Goal: Check status: Check status

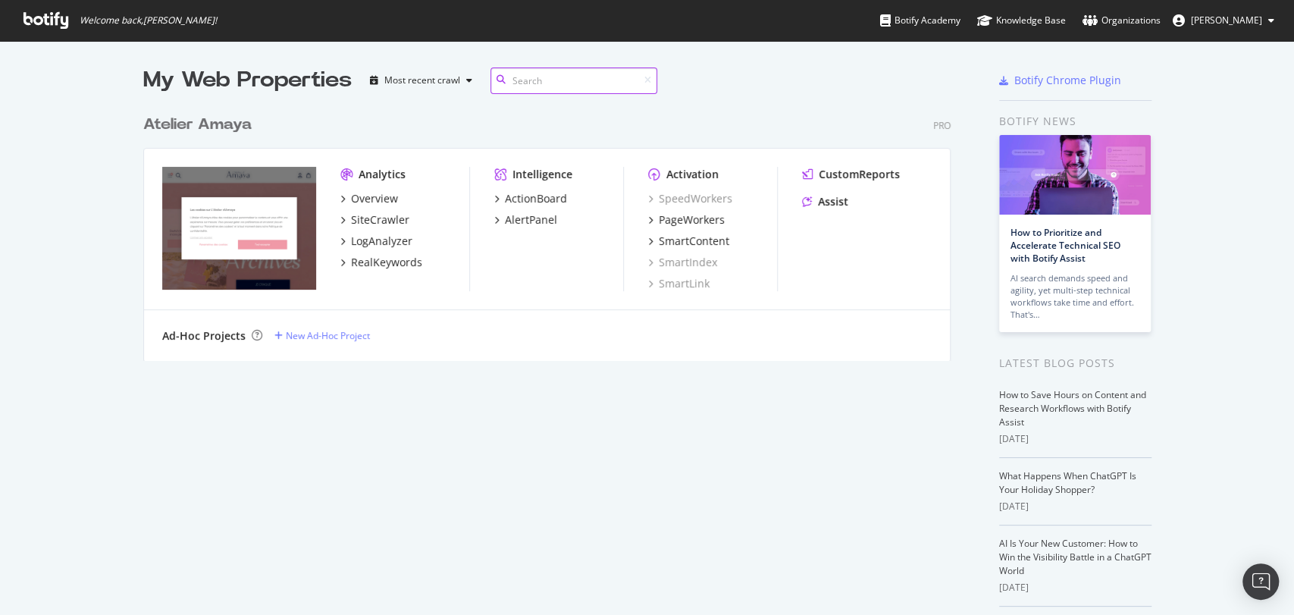
scroll to position [252, 806]
click at [387, 263] on div "RealKeywords" at bounding box center [386, 262] width 71 height 15
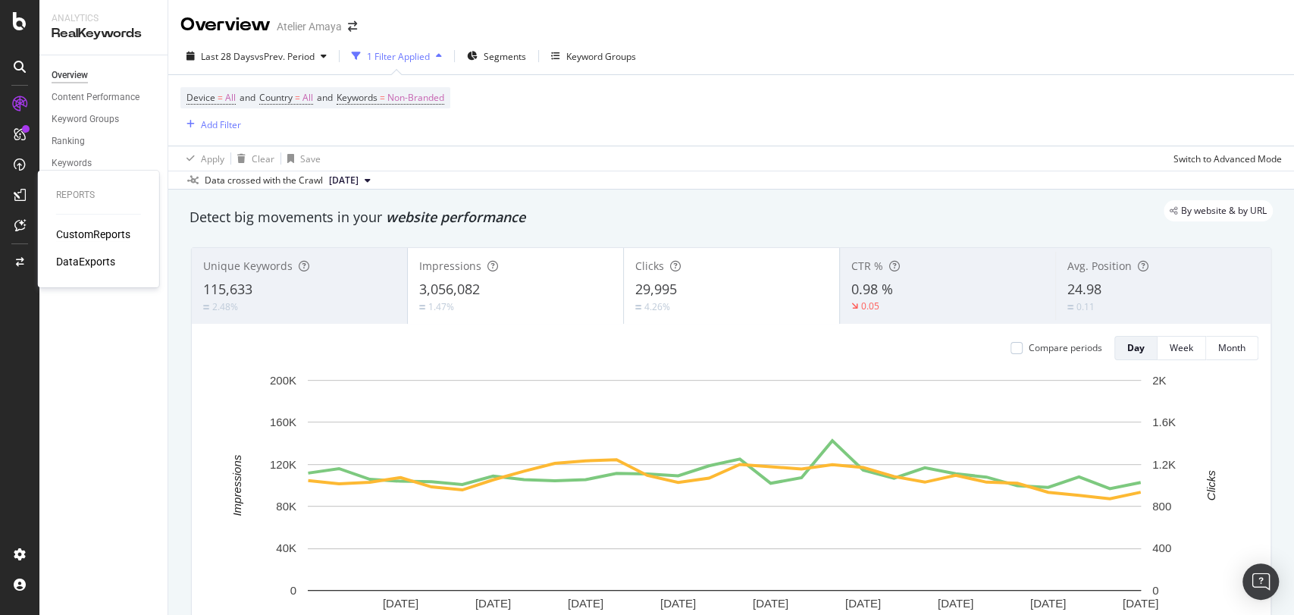
click at [73, 228] on div "CustomReports" at bounding box center [93, 234] width 74 height 15
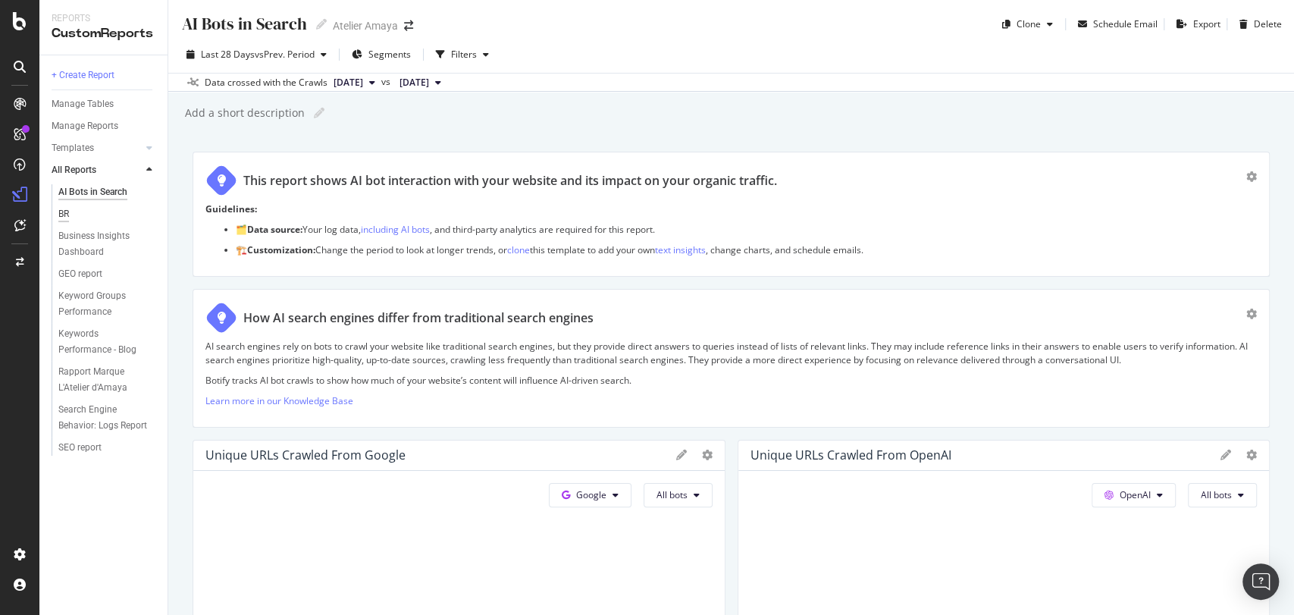
click at [69, 214] on div "BR" at bounding box center [63, 214] width 11 height 16
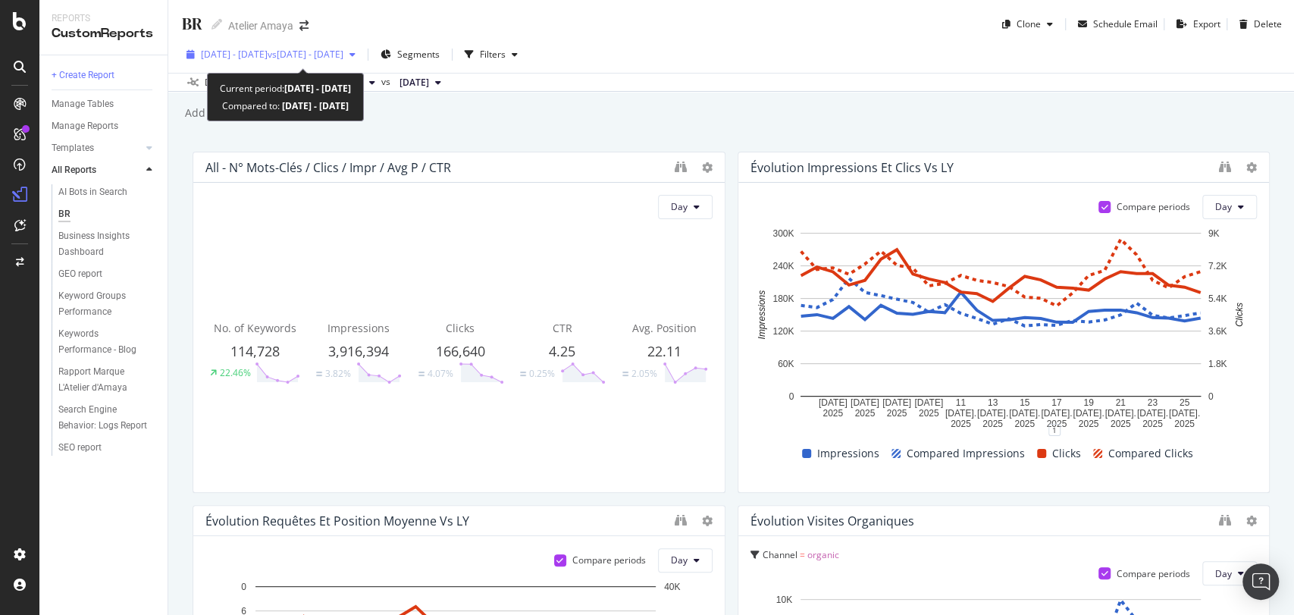
click at [327, 44] on div "[DATE] - [DATE] vs [DATE] - [DATE]" at bounding box center [270, 54] width 181 height 23
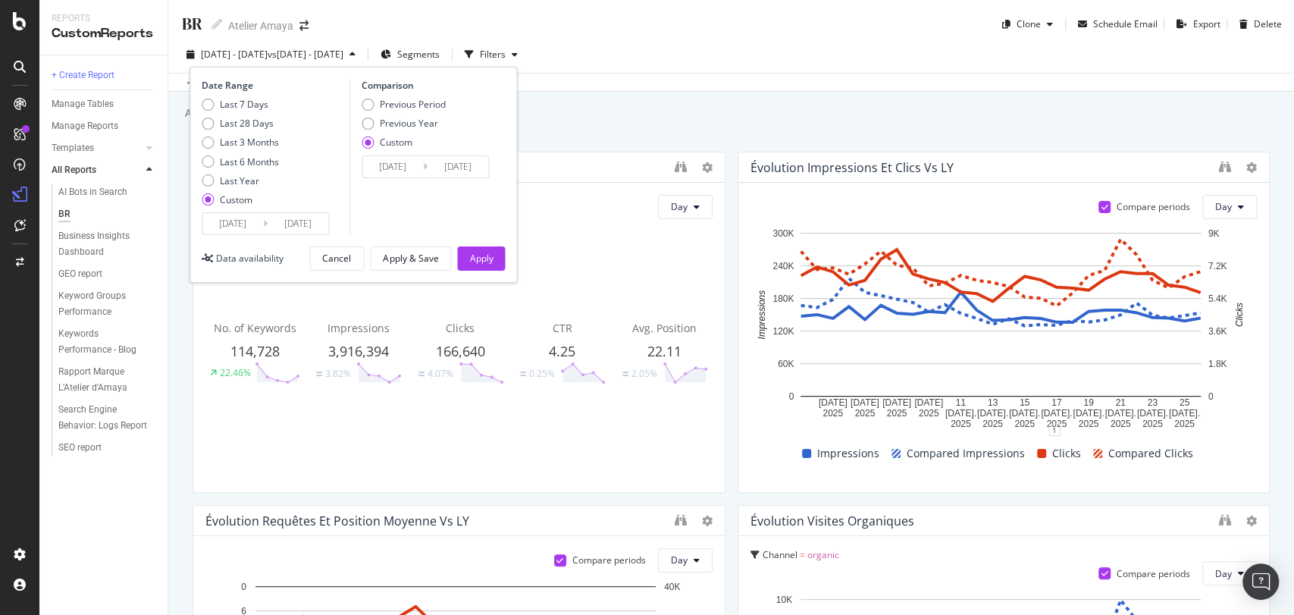
click at [264, 225] on icon at bounding box center [265, 223] width 5 height 14
click at [249, 224] on input "[DATE]" at bounding box center [232, 223] width 61 height 21
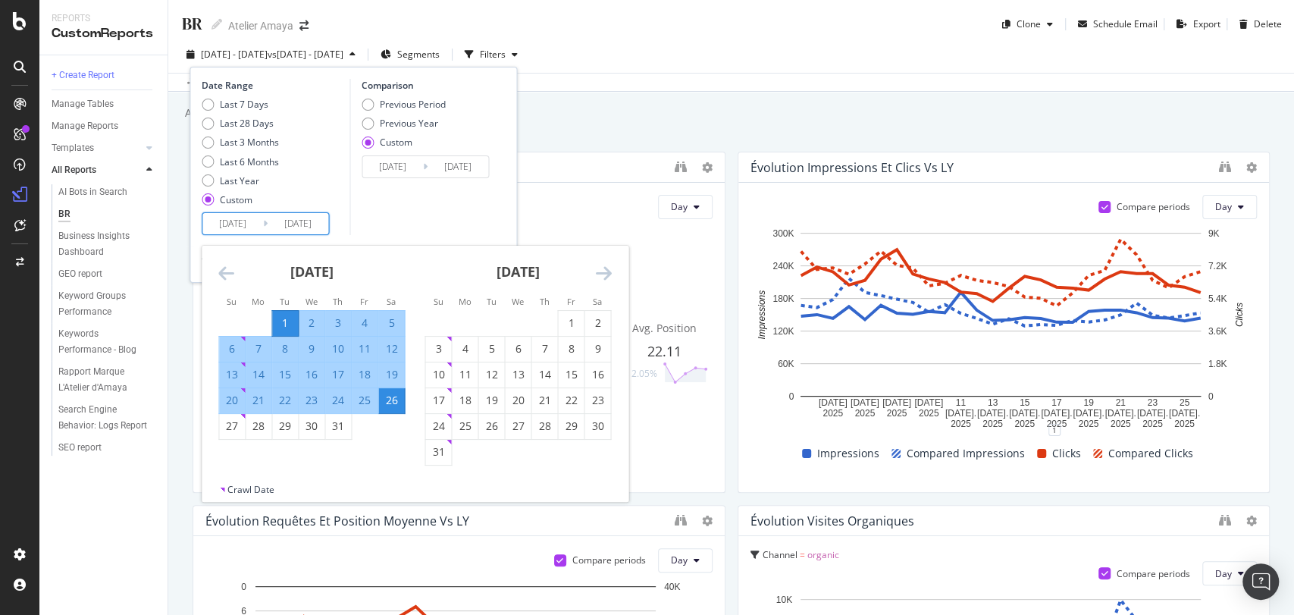
click at [602, 277] on icon "Move forward to switch to the next month." at bounding box center [603, 273] width 16 height 18
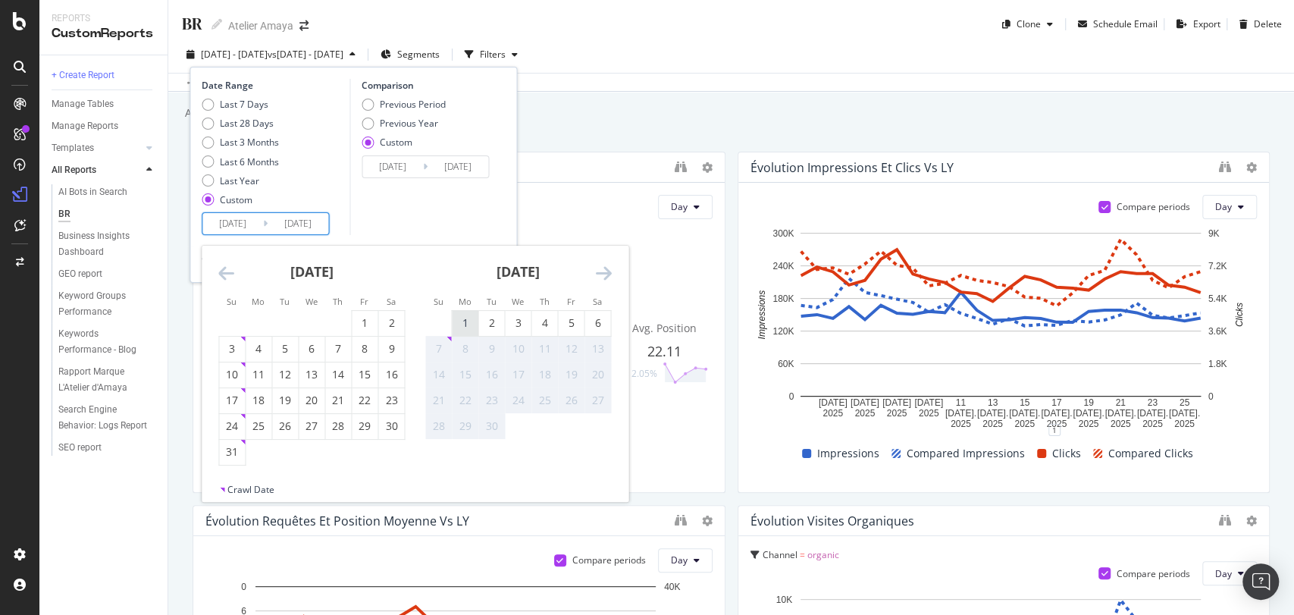
click at [467, 318] on div "1" at bounding box center [465, 322] width 26 height 15
type input "[DATE]"
click at [592, 323] on div "6" at bounding box center [597, 322] width 26 height 15
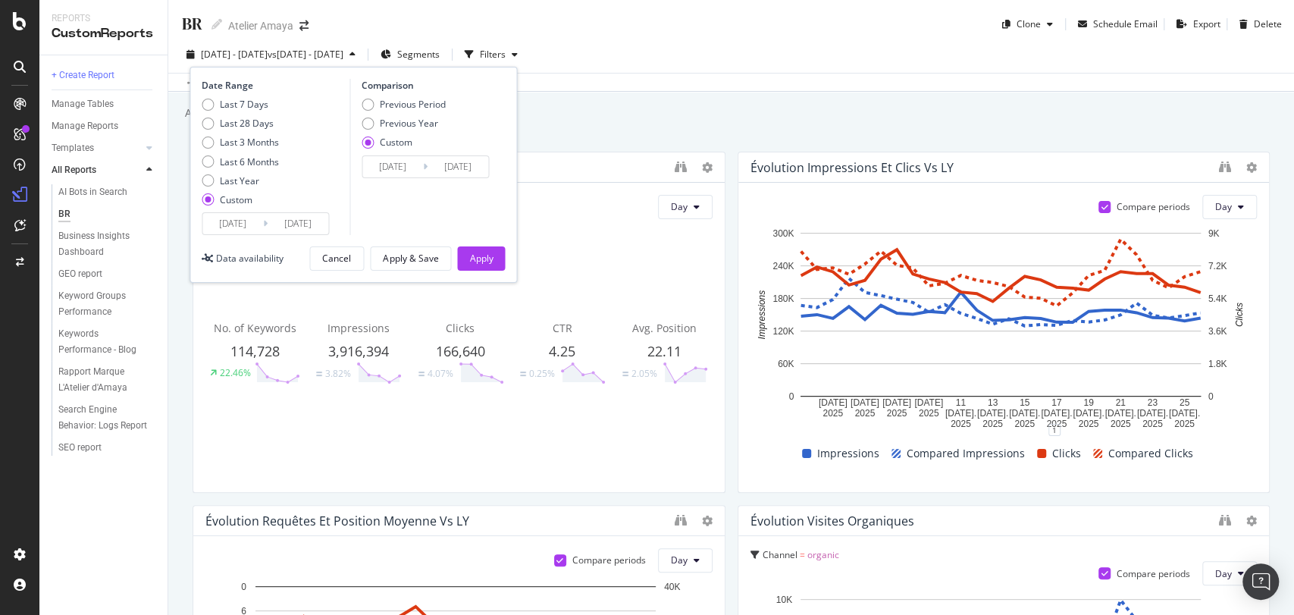
type input "[DATE]"
click at [403, 122] on div "Previous Year" at bounding box center [409, 123] width 58 height 13
type input "[DATE]"
click at [480, 261] on div "Apply" at bounding box center [480, 258] width 23 height 13
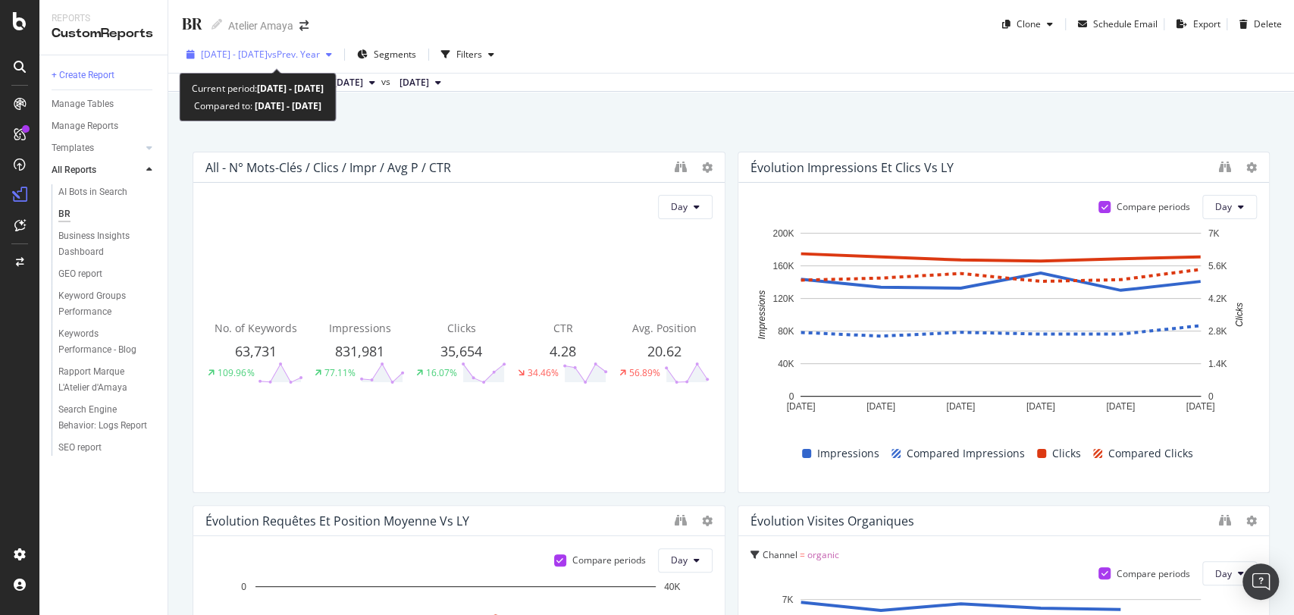
click at [268, 58] on span "[DATE] - [DATE]" at bounding box center [234, 54] width 67 height 13
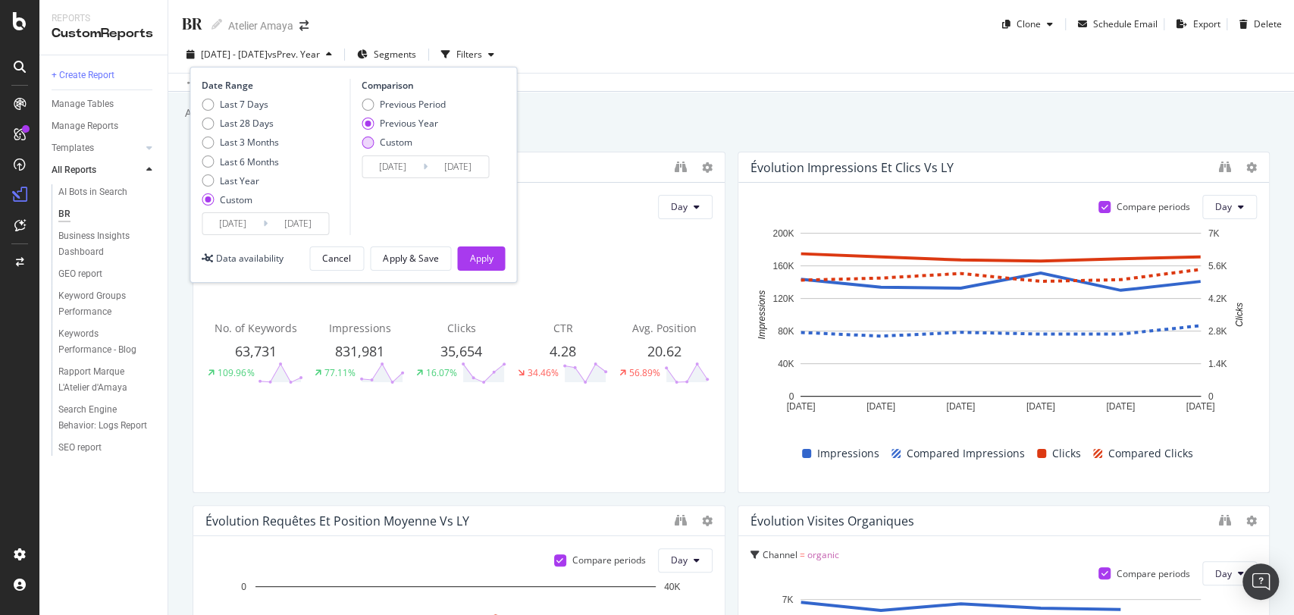
click at [395, 139] on div "Custom" at bounding box center [396, 142] width 33 height 13
click at [386, 171] on input "[DATE]" at bounding box center [392, 166] width 61 height 21
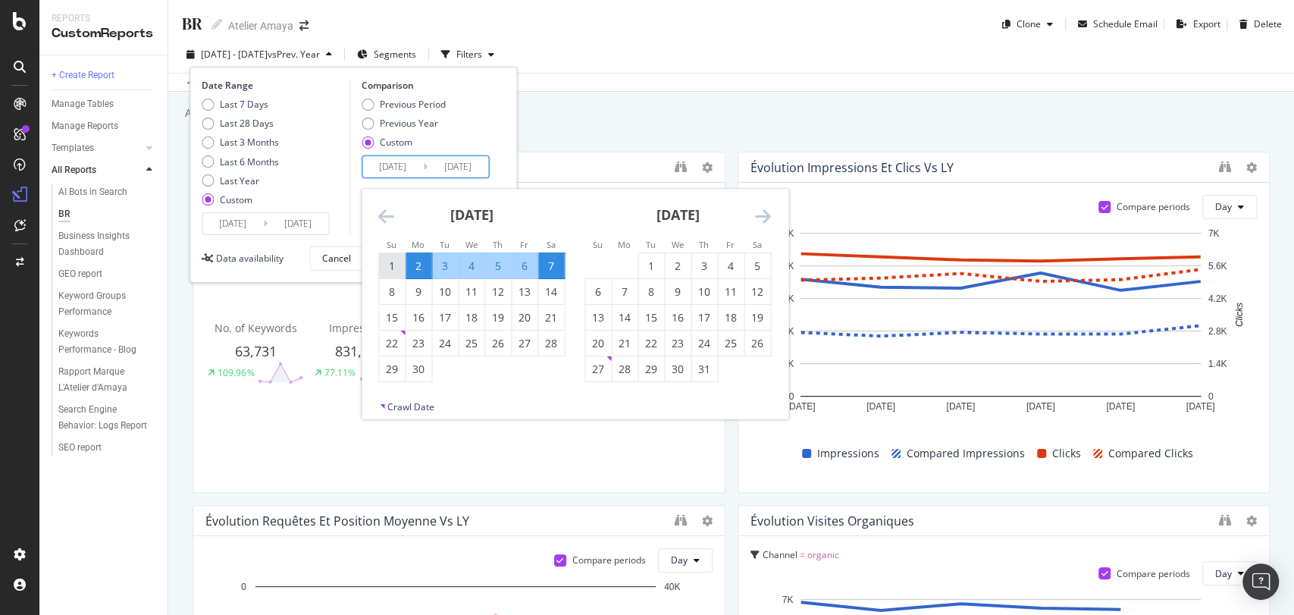
click at [392, 255] on div "1" at bounding box center [392, 265] width 26 height 25
type input "[DATE]"
click at [532, 267] on div "6" at bounding box center [525, 265] width 26 height 15
type input "[DATE]"
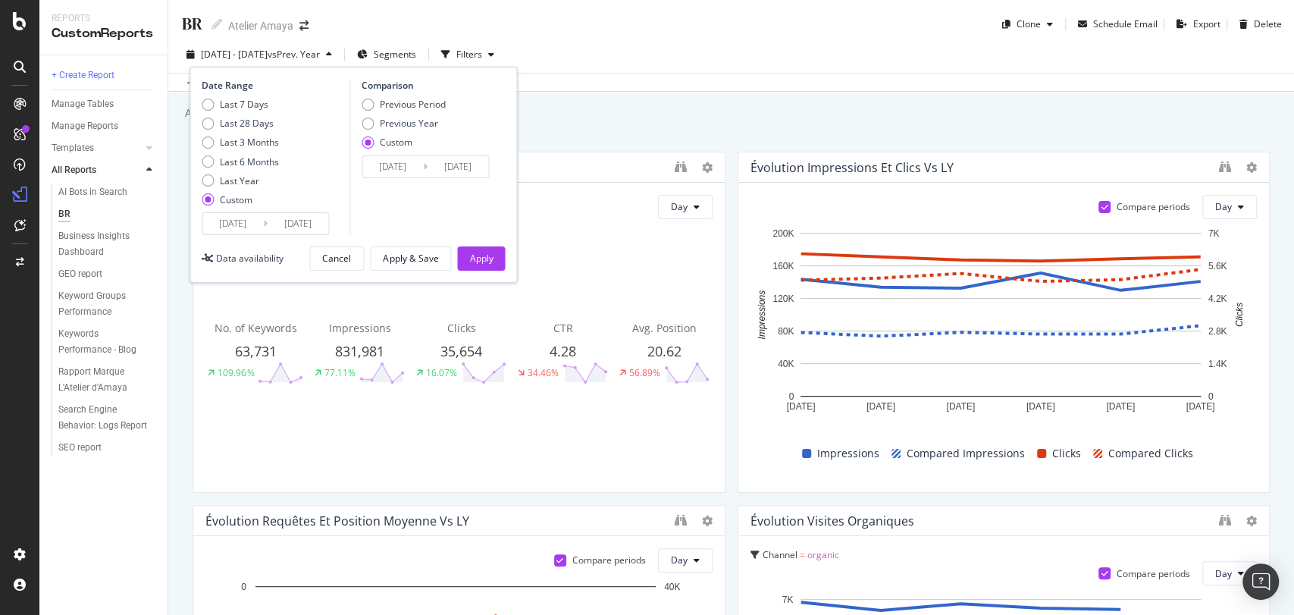
click at [473, 252] on div "Apply" at bounding box center [480, 258] width 23 height 13
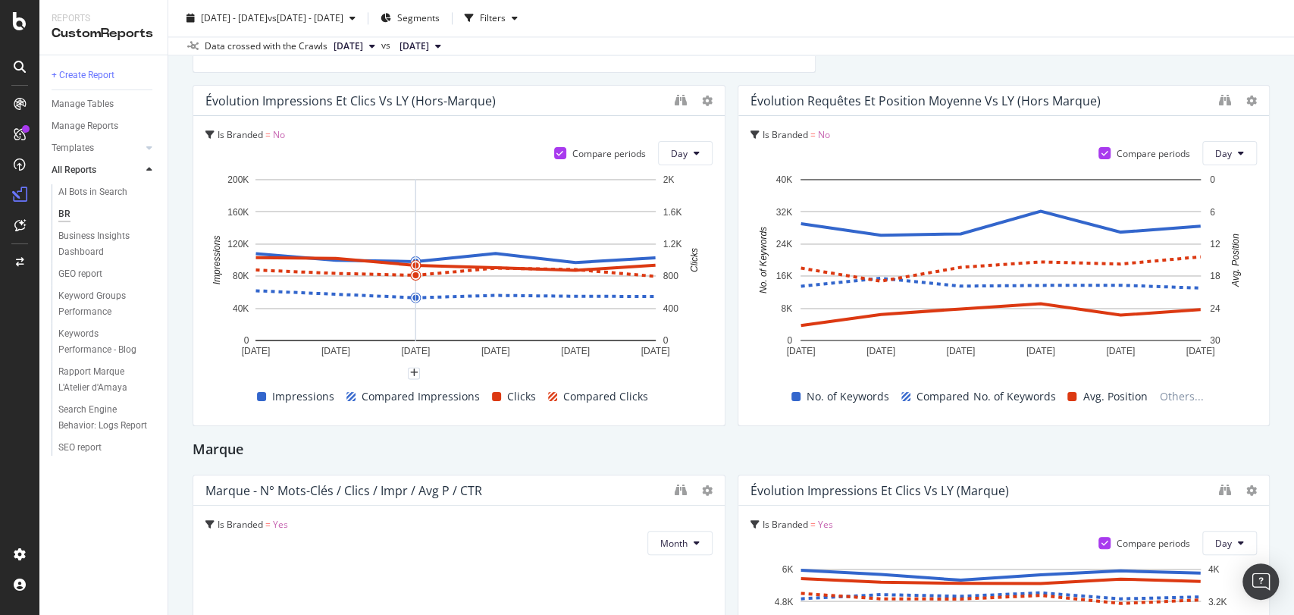
scroll to position [1010, 0]
